Goal: Task Accomplishment & Management: Use online tool/utility

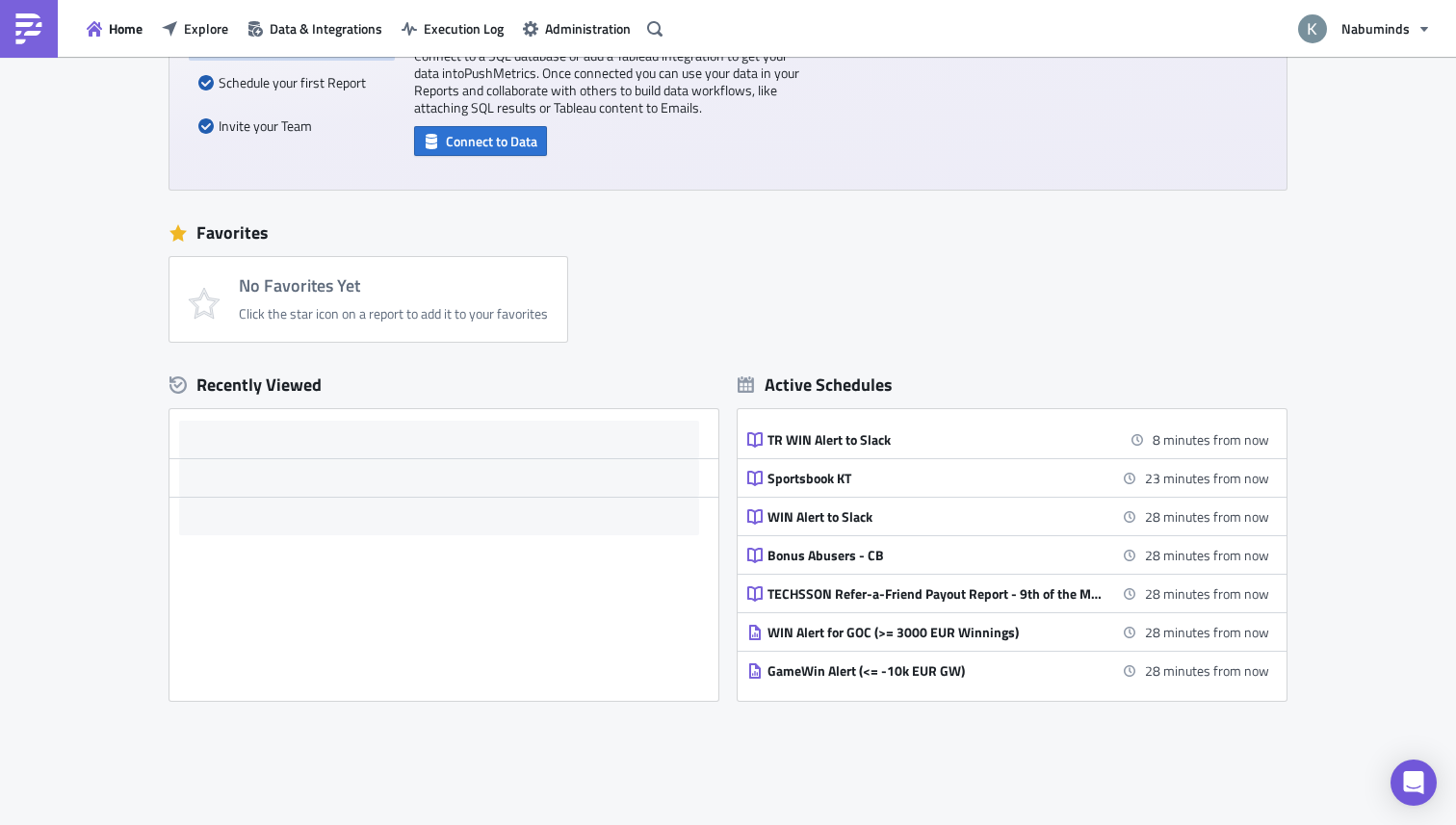
scroll to position [198, 0]
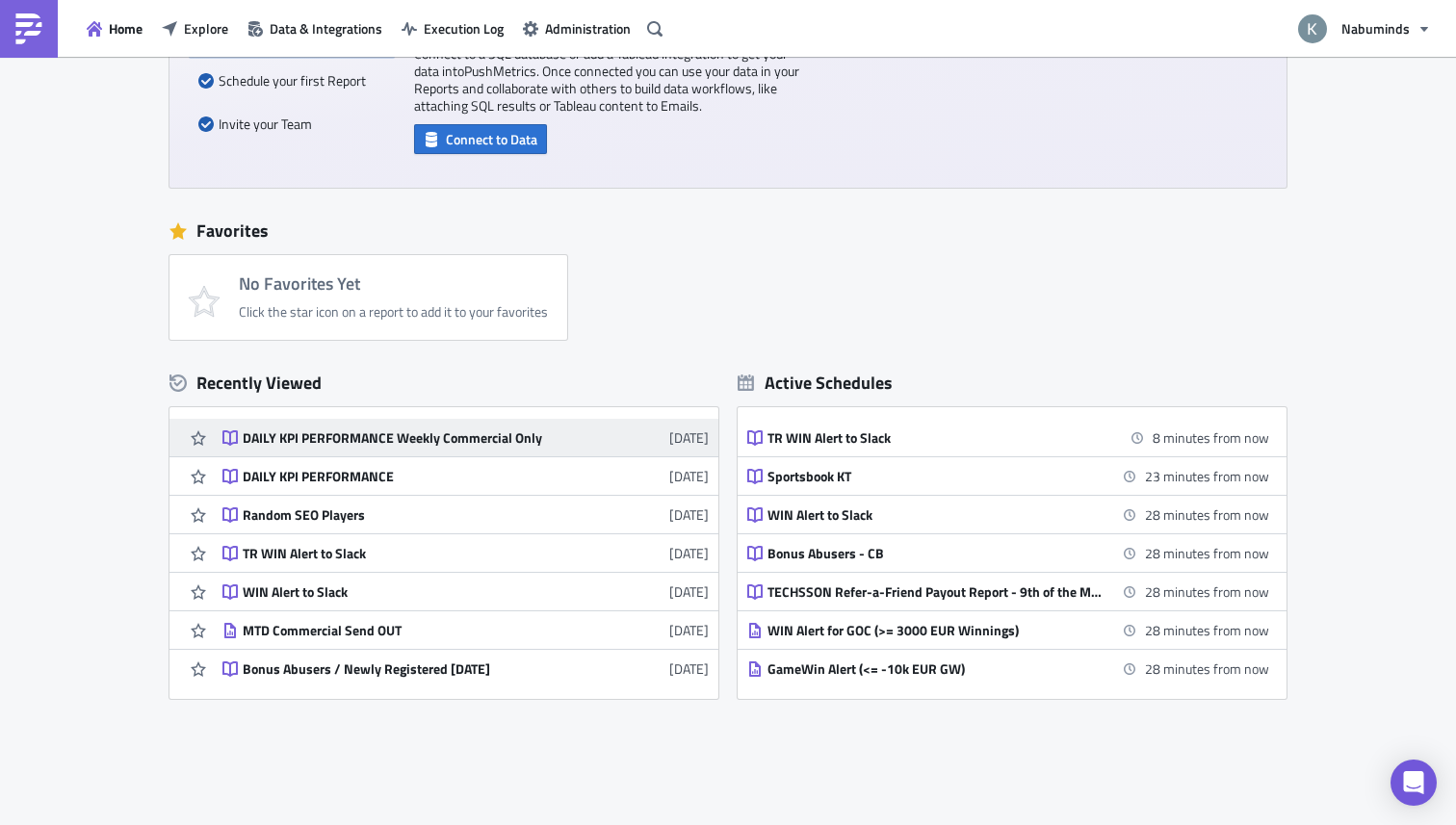
click at [302, 435] on div "DAILY KPI PERFORMANCE Weekly Commercial Only" at bounding box center [411, 438] width 337 height 17
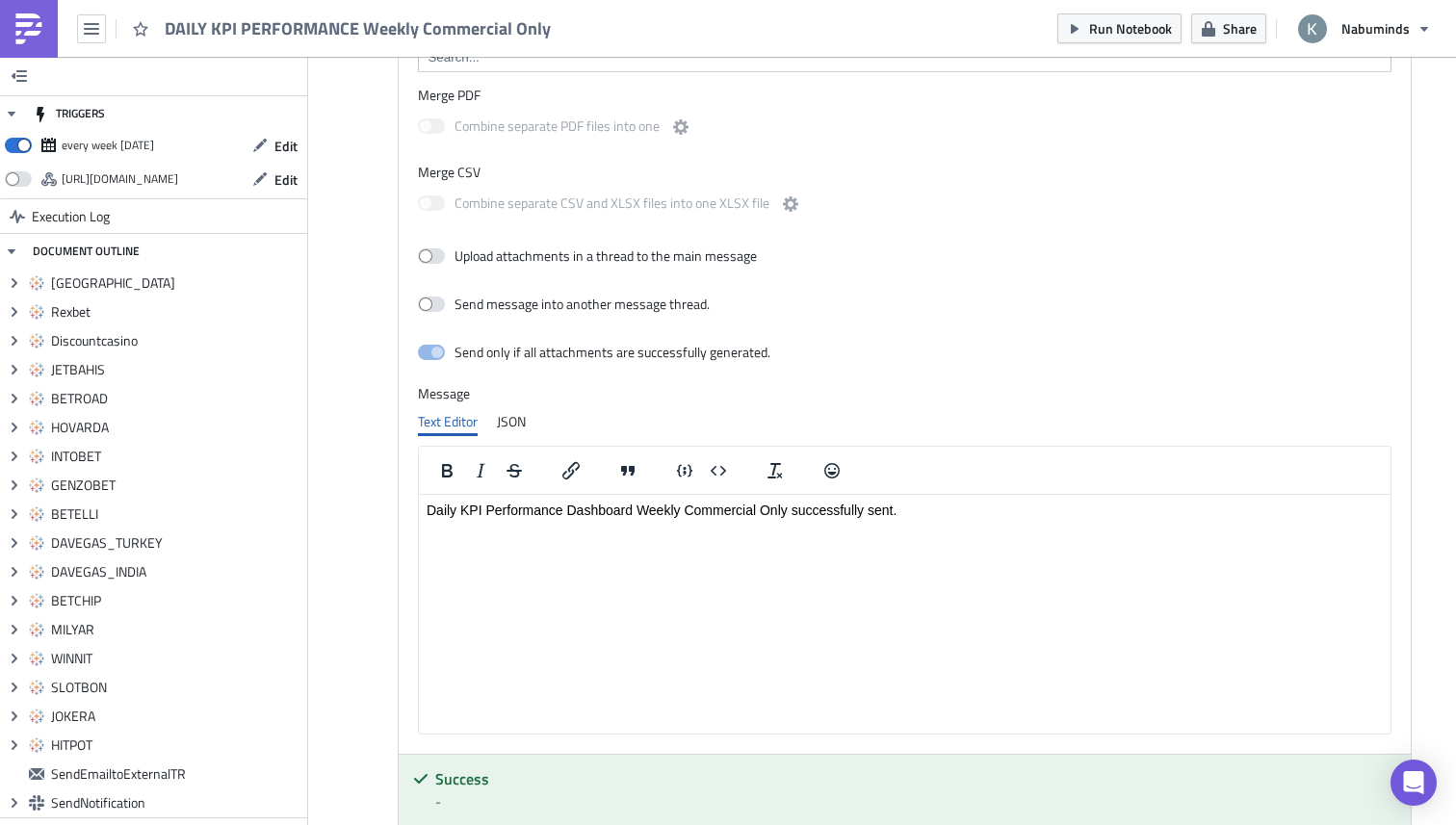
scroll to position [9659, 0]
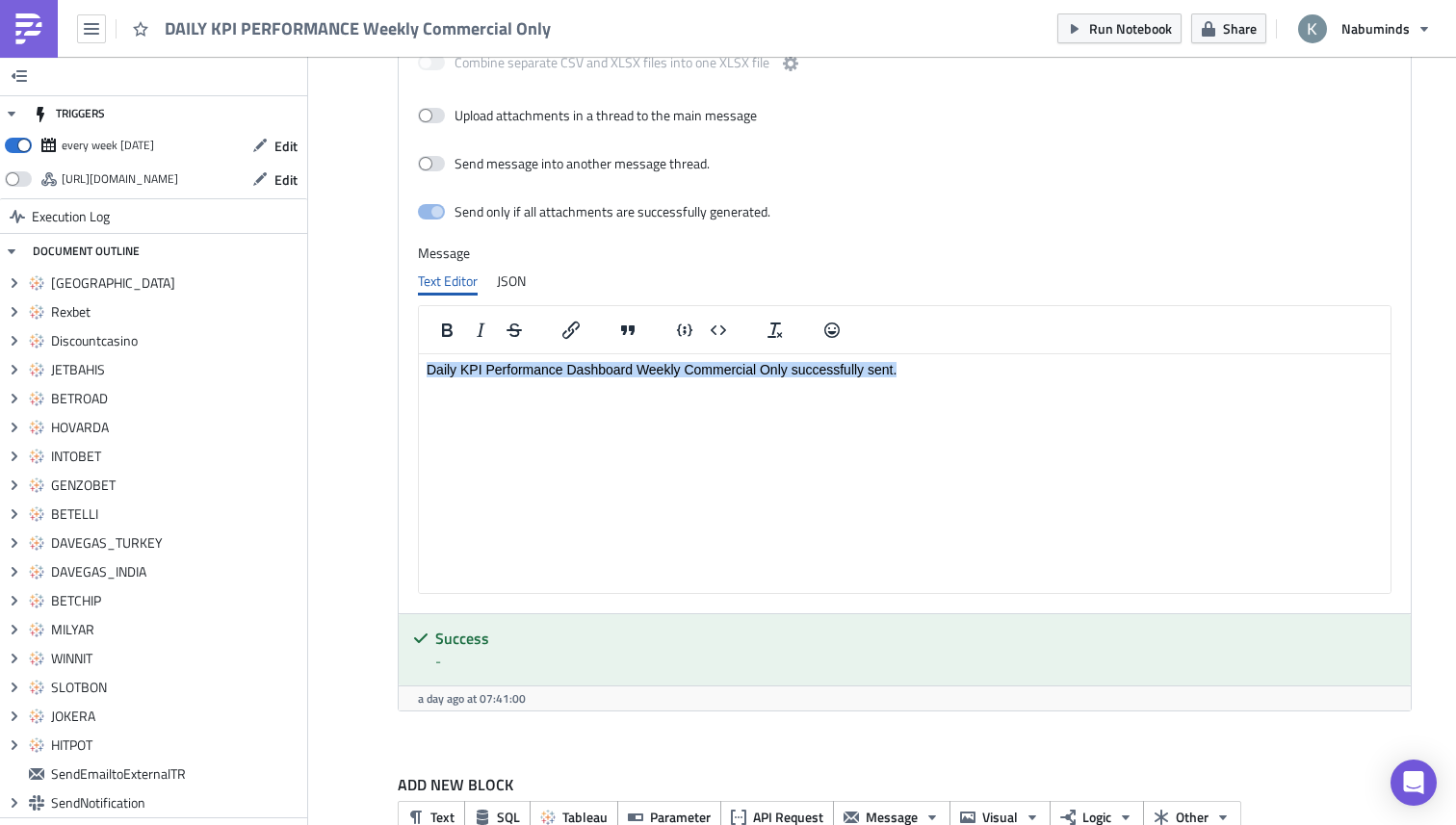
drag, startPoint x: 953, startPoint y: 370, endPoint x: 419, endPoint y: 627, distance: 592.6
click at [419, 354] on html "Daily KPI Performance Dashboard Weekly Commercial Only successfully sent." at bounding box center [904, 369] width 971 height 31
copy p "Daily KPI Performance Dashboard Weekly Commercial Only successfully sent."
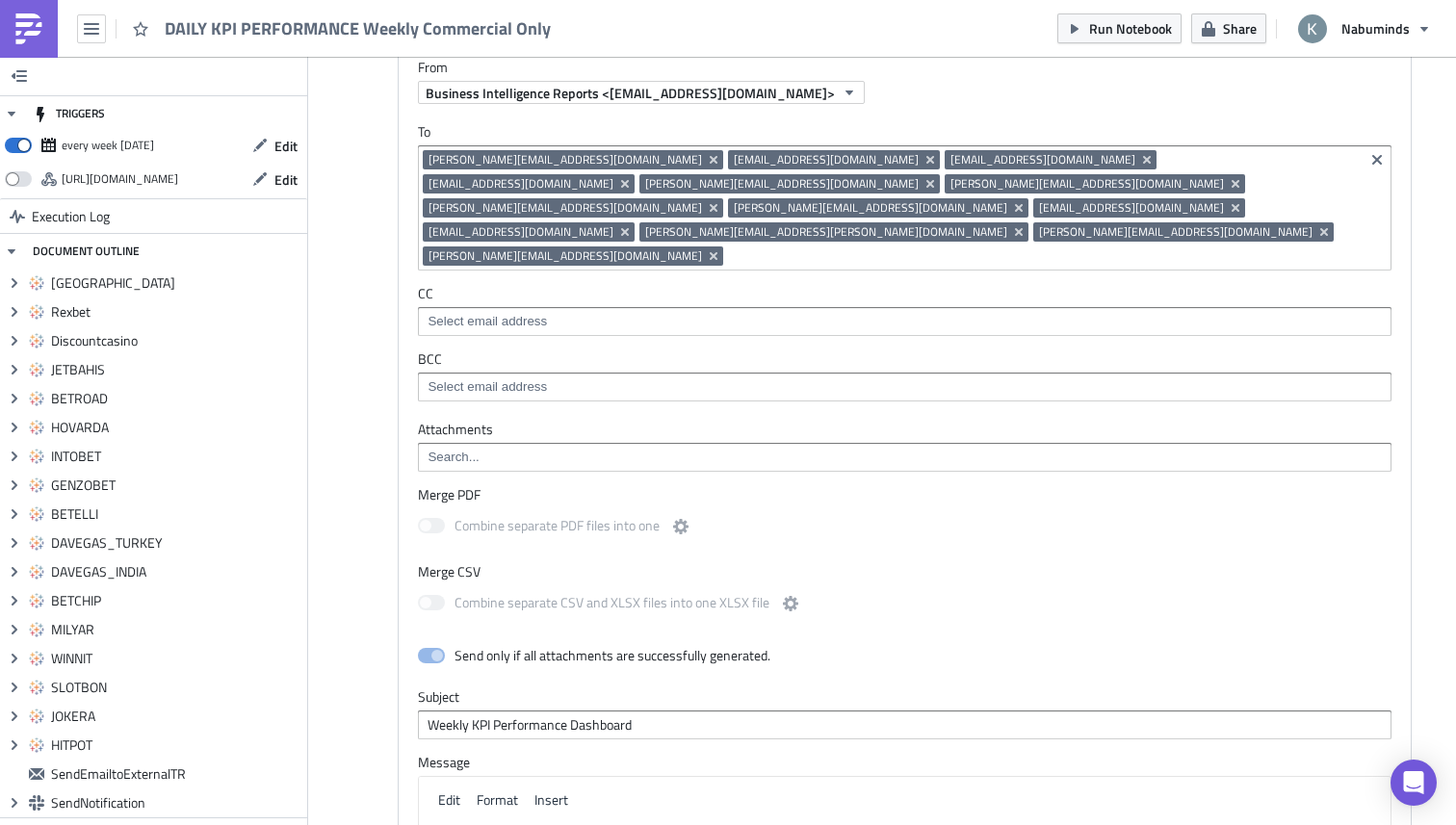
scroll to position [8087, 0]
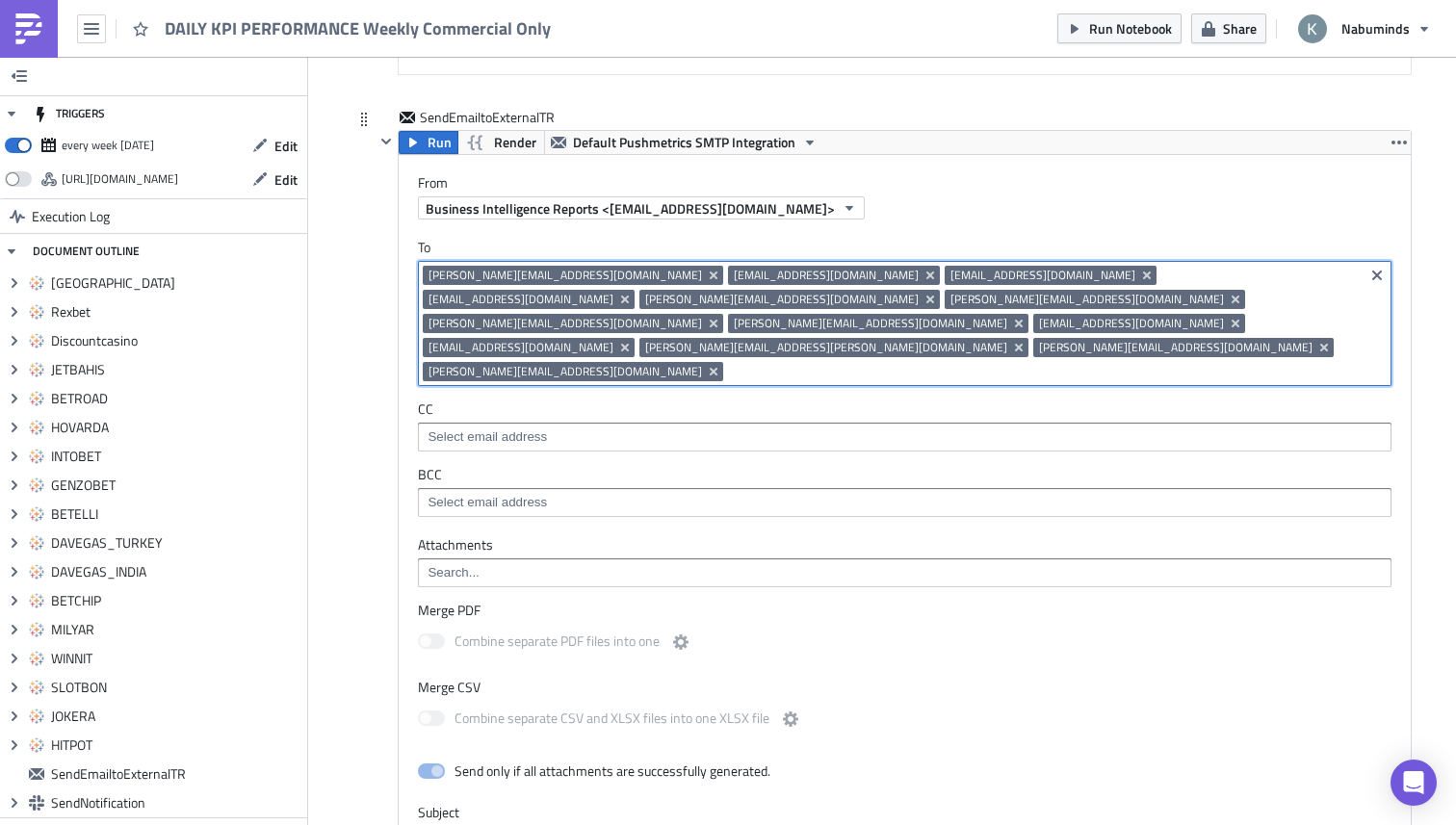
click at [728, 362] on input at bounding box center [1043, 371] width 631 height 19
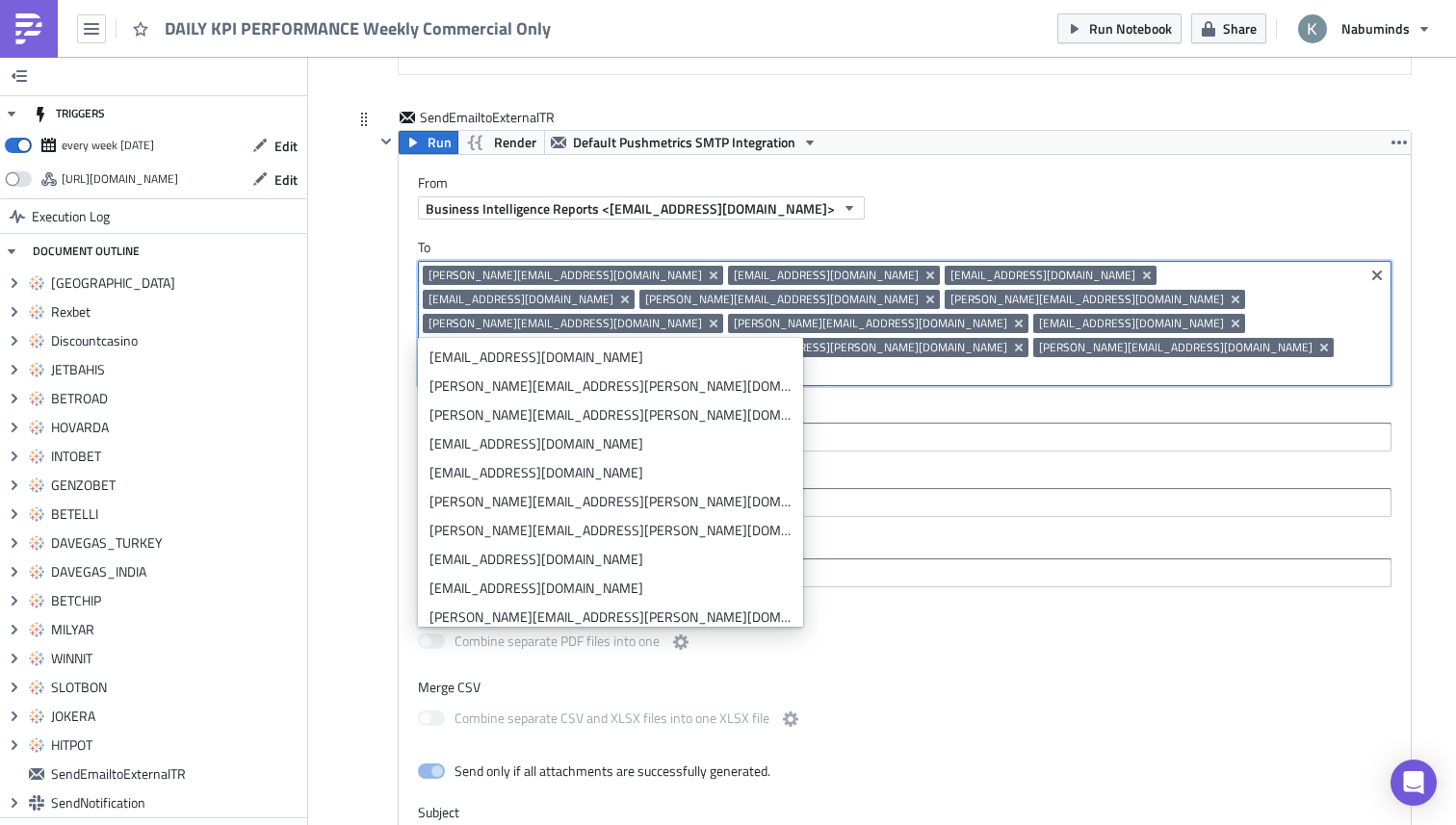
click at [359, 395] on div "SendEmailtoExternalTR Run Render Default Pushmetrics SMTP Integration From Busi…" at bounding box center [881, 718] width 1059 height 1222
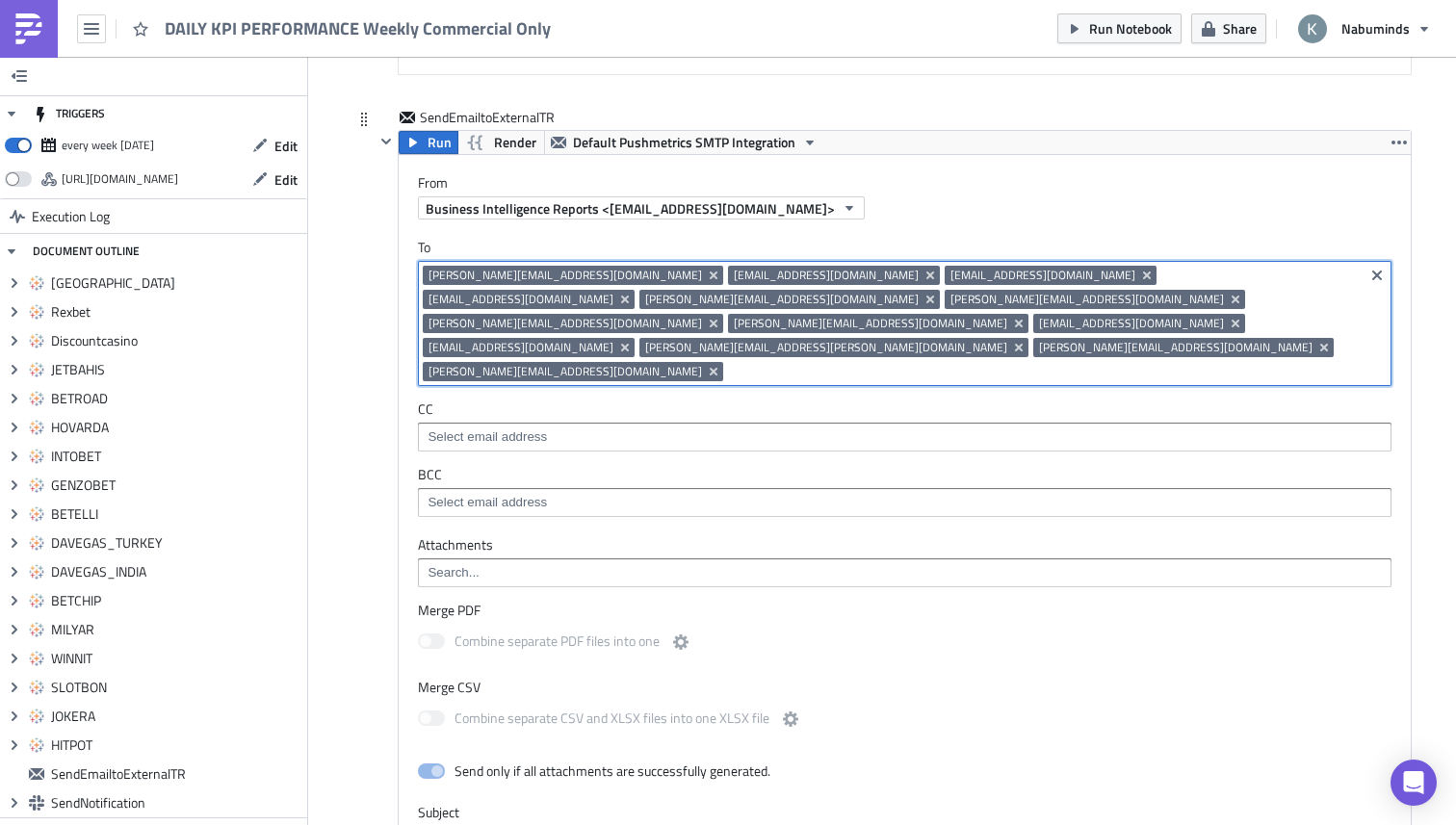
click at [728, 362] on input at bounding box center [1043, 371] width 631 height 19
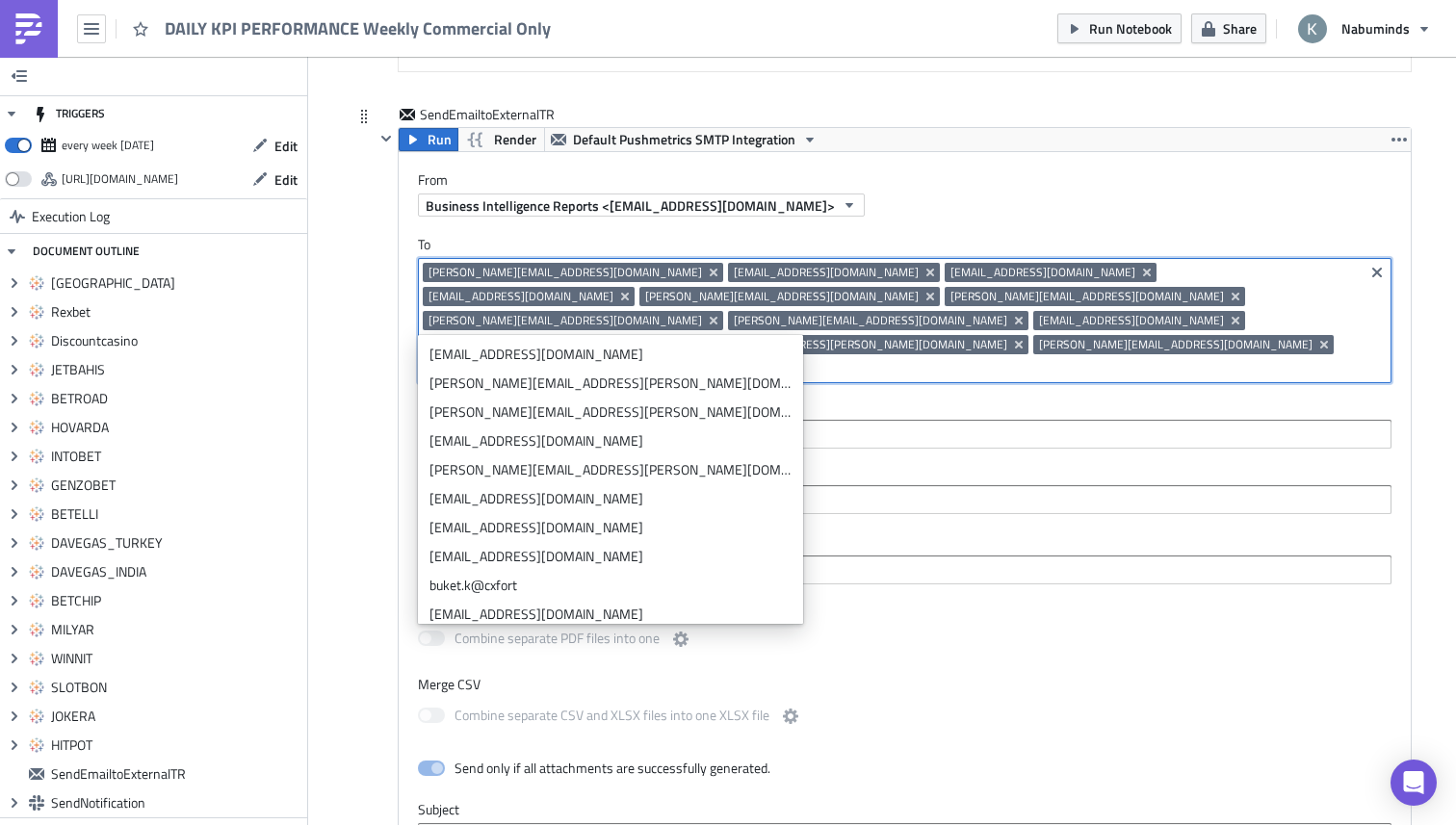
type input "k"
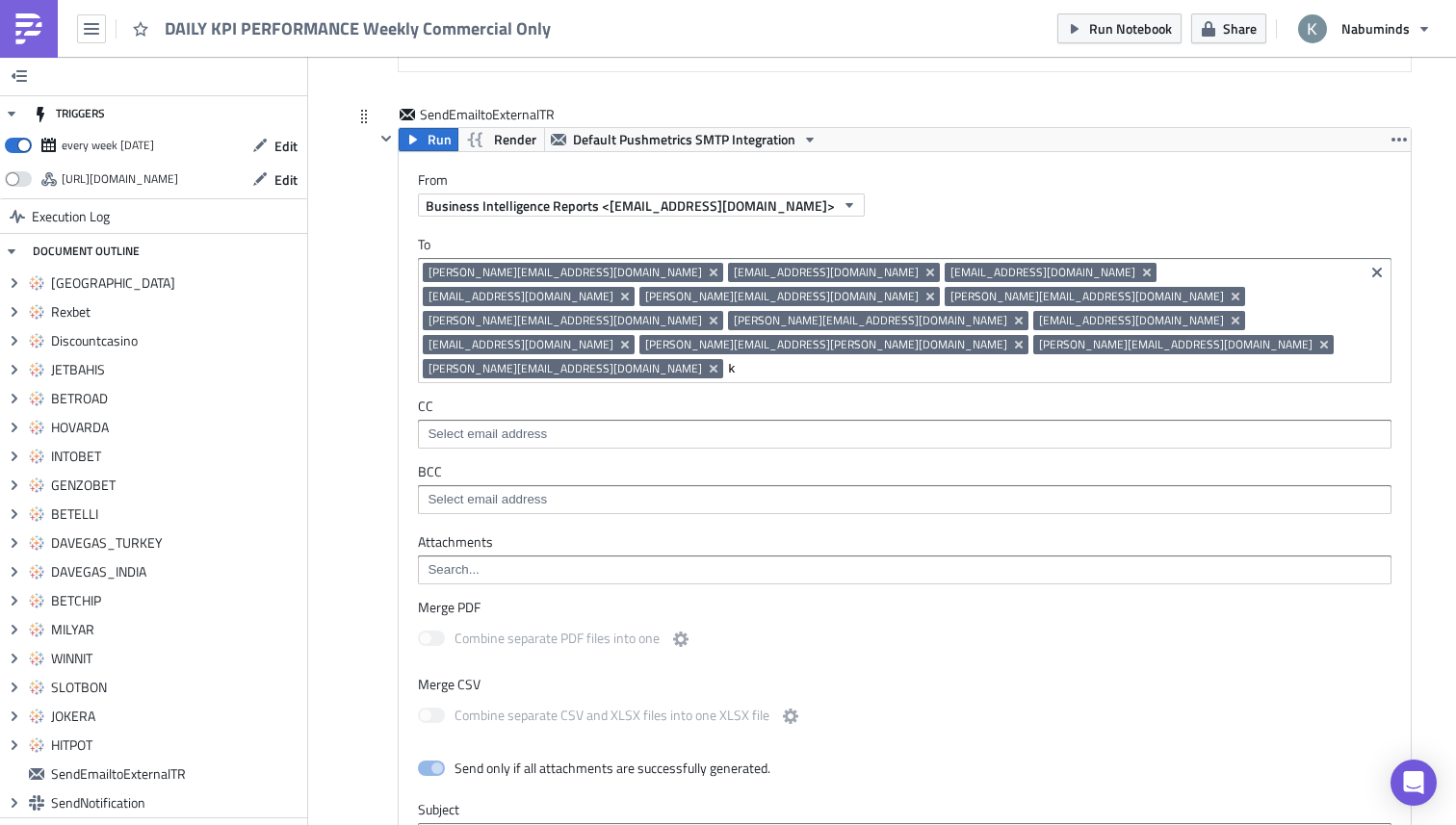
scroll to position [8089, 0]
click at [728, 360] on input "k" at bounding box center [1043, 369] width 631 height 19
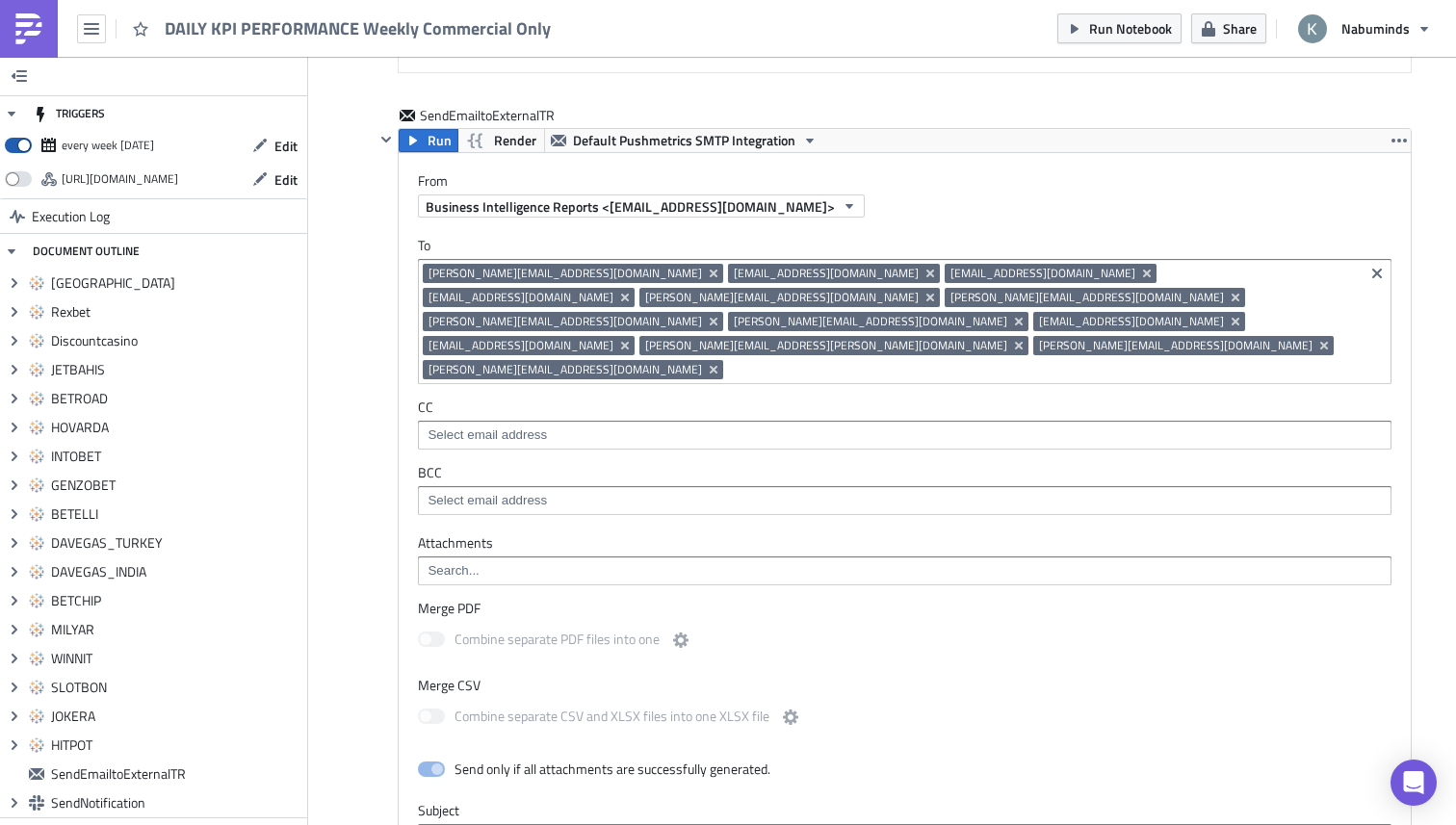
click at [28, 142] on span at bounding box center [18, 145] width 27 height 16
click at [21, 142] on input "checkbox" at bounding box center [15, 140] width 13 height 13
checkbox input "false"
